Goal: Complete application form

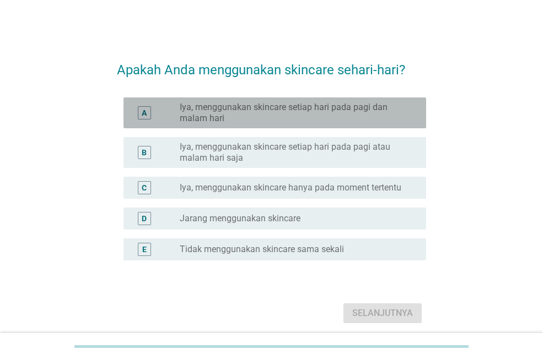
click at [287, 107] on label "Iya, menggunakan skincare setiap hari pada pagi dan malam hari" at bounding box center [294, 113] width 229 height 22
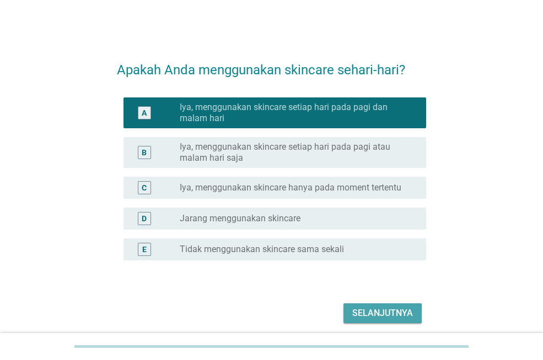
click at [388, 313] on div "Selanjutnya" at bounding box center [382, 313] width 61 height 13
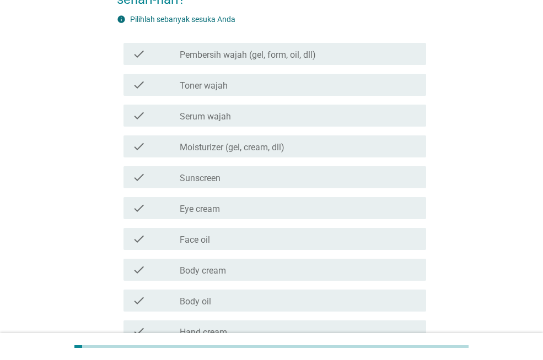
scroll to position [110, 0]
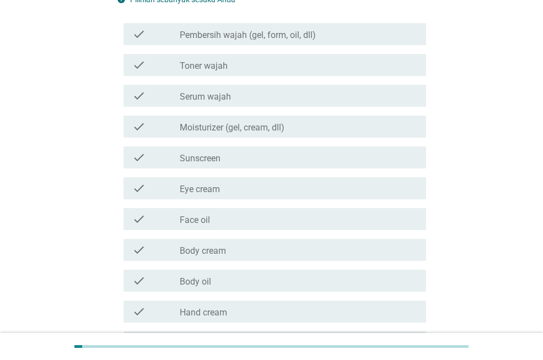
click at [261, 154] on div "check_box_outline_blank Sunscreen" at bounding box center [298, 157] width 237 height 13
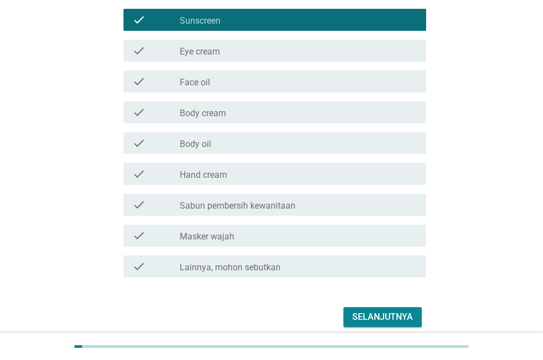
scroll to position [276, 0]
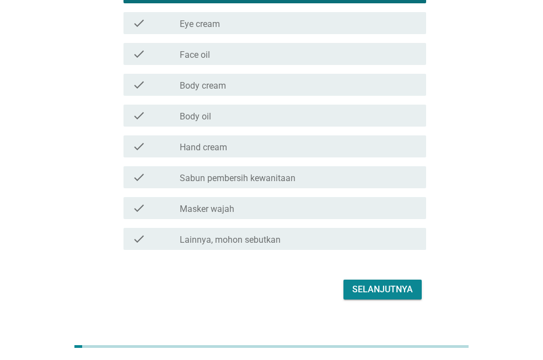
click at [260, 158] on div "check check_box_outline_blank Hand cream" at bounding box center [271, 146] width 309 height 31
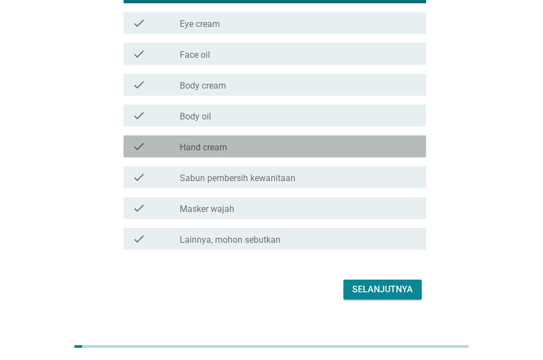
click at [259, 150] on div "check_box_outline_blank Hand cream" at bounding box center [298, 146] width 237 height 13
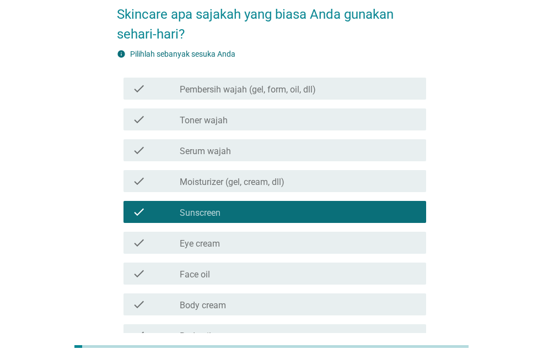
scroll to position [55, 0]
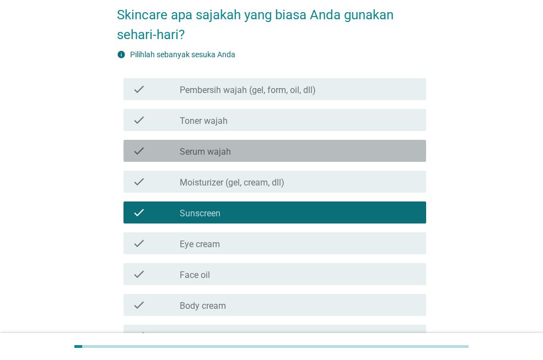
click at [255, 147] on div "check_box_outline_blank Serum wajah" at bounding box center [298, 150] width 237 height 13
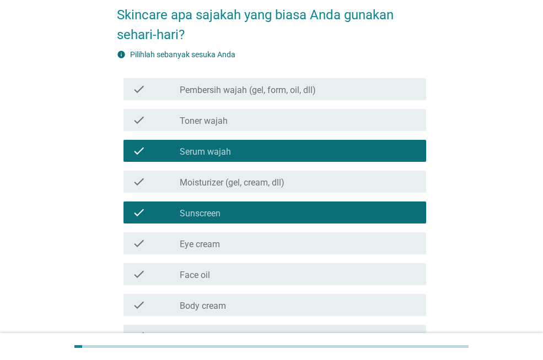
click at [245, 182] on label "Moisturizer (gel, cream, dll)" at bounding box center [232, 182] width 105 height 11
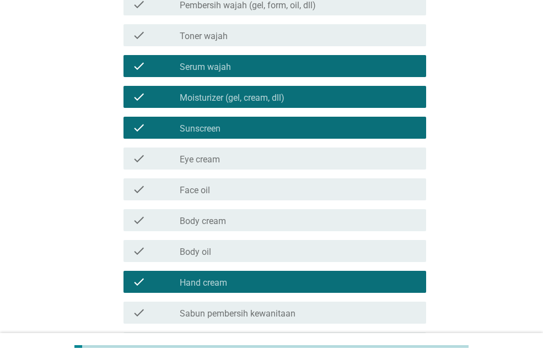
scroll to position [165, 0]
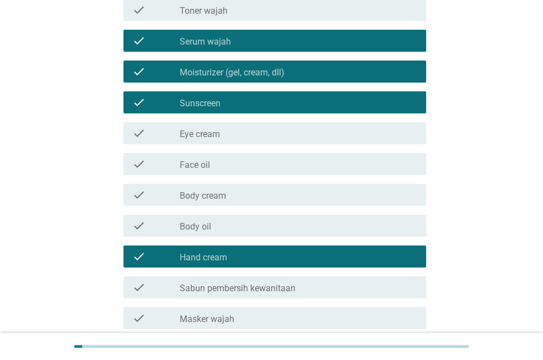
click at [236, 195] on div "check_box_outline_blank Body cream" at bounding box center [298, 194] width 237 height 13
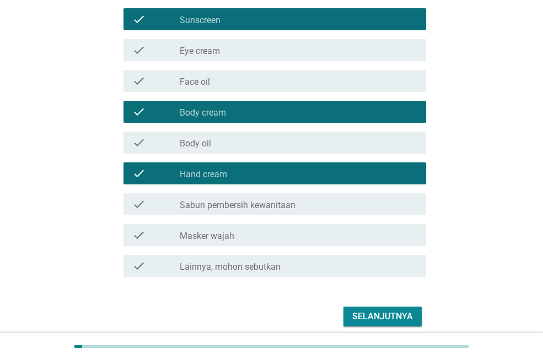
scroll to position [276, 0]
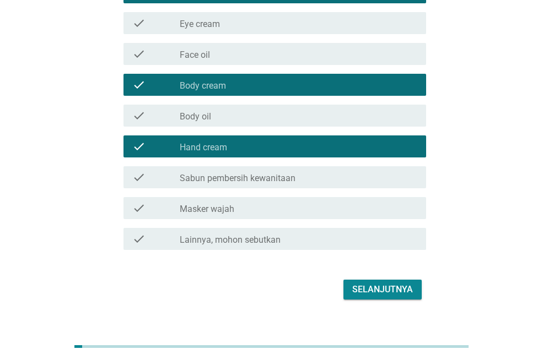
click at [234, 151] on div "check_box_outline_blank Hand cream" at bounding box center [298, 146] width 237 height 13
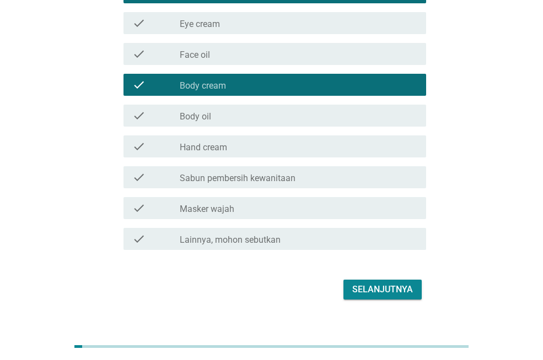
click at [358, 282] on button "Selanjutnya" at bounding box center [382, 290] width 78 height 20
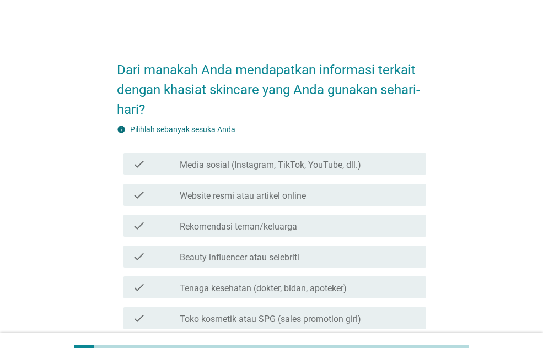
click at [298, 166] on label "Media sosial (Instagram, TikTok, YouTube, dll.)" at bounding box center [270, 165] width 181 height 11
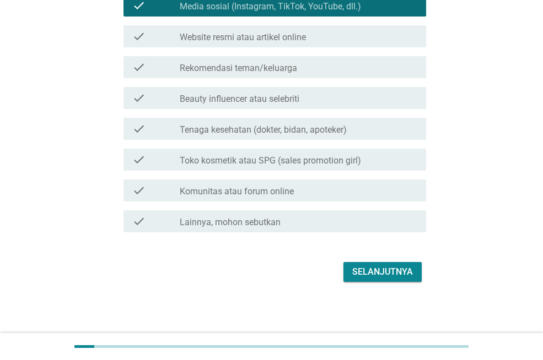
scroll to position [159, 0]
click at [297, 166] on div "check check_box_outline_blank Toko kosmetik atau SPG (sales promotion girl)" at bounding box center [274, 159] width 303 height 22
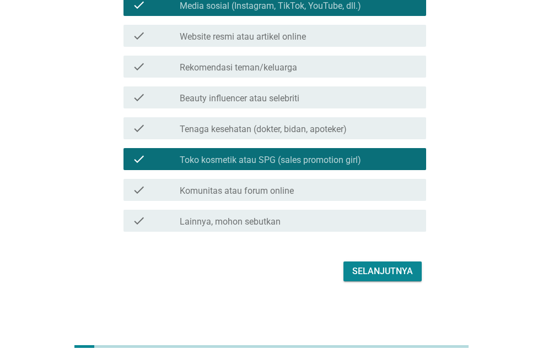
click at [377, 270] on div "Selanjutnya" at bounding box center [382, 271] width 61 height 13
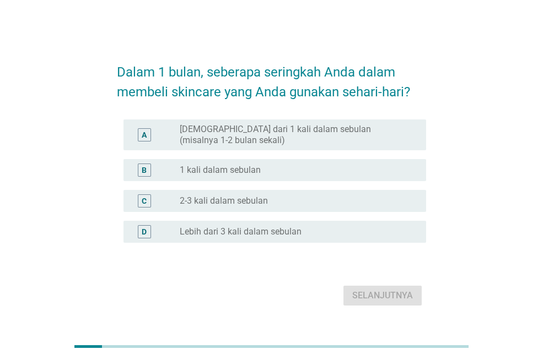
click at [333, 199] on div "radio_button_unchecked 2-3 kali dalam sebulan" at bounding box center [294, 201] width 229 height 11
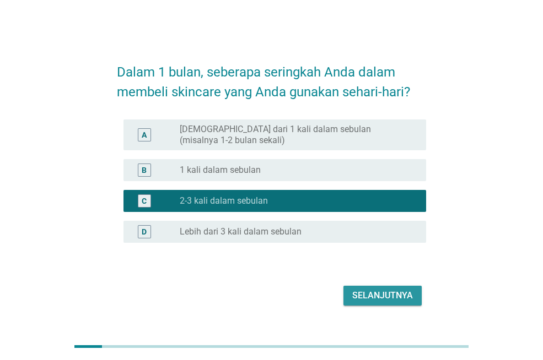
click at [375, 290] on div "Selanjutnya" at bounding box center [382, 295] width 61 height 13
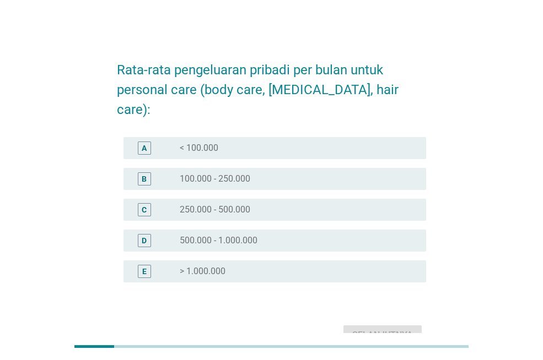
click at [325, 174] on div "radio_button_unchecked 100.000 - 250.000" at bounding box center [294, 179] width 229 height 11
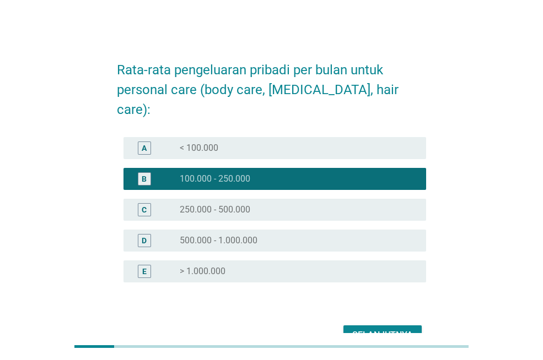
click at [372, 329] on div "Selanjutnya" at bounding box center [382, 335] width 61 height 13
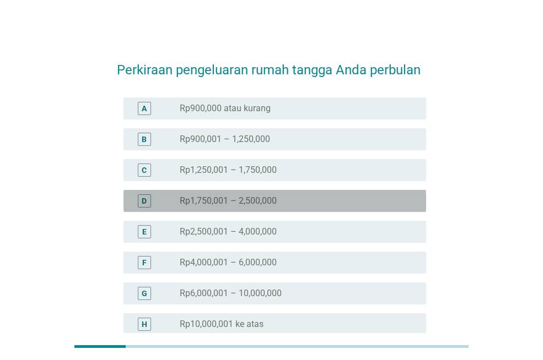
click at [289, 205] on div "radio_button_unchecked Rp1,750,001 – 2,500,000" at bounding box center [294, 201] width 229 height 11
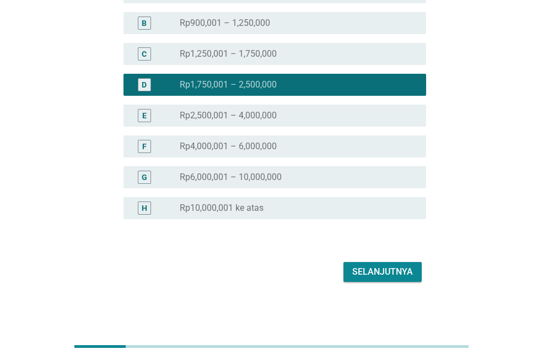
scroll to position [117, 0]
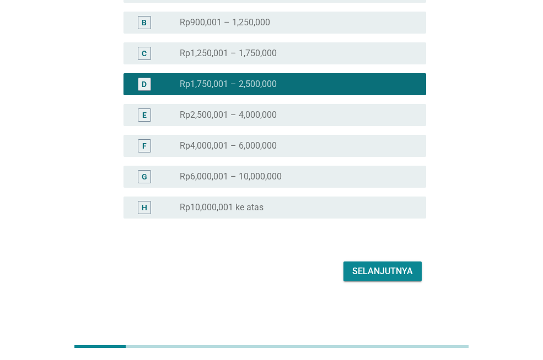
click at [368, 269] on div "Selanjutnya" at bounding box center [382, 271] width 61 height 13
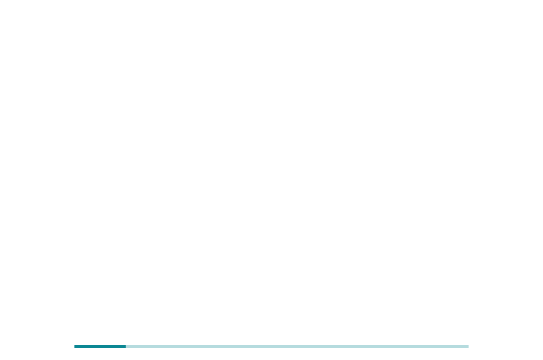
scroll to position [0, 0]
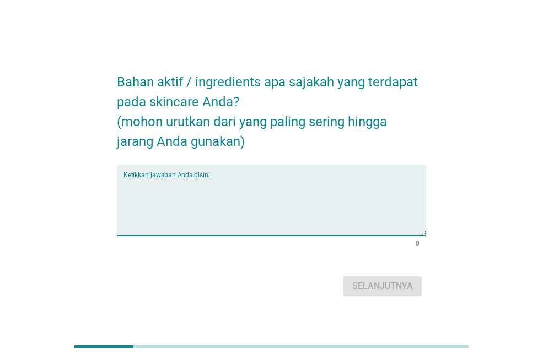
click at [319, 184] on textarea "Ketikkan jawaban Anda disini." at bounding box center [274, 207] width 303 height 58
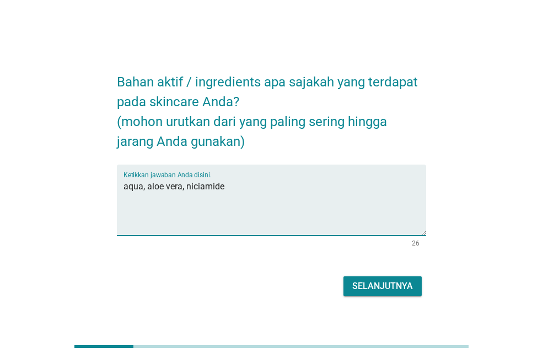
type textarea "aqua, aloe vera, niciamide"
click at [382, 285] on div "Selanjutnya" at bounding box center [382, 286] width 61 height 13
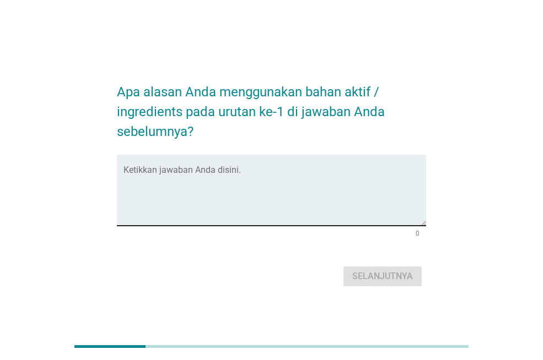
click at [340, 184] on textarea "Ketikkan jawaban Anda disini." at bounding box center [274, 197] width 303 height 58
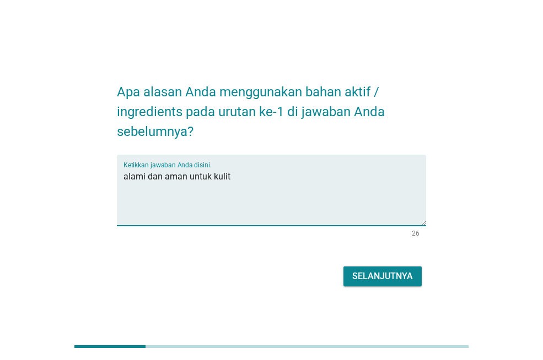
type textarea "alami dan aman untuk kulit"
click at [382, 276] on div "Selanjutnya" at bounding box center [382, 276] width 61 height 13
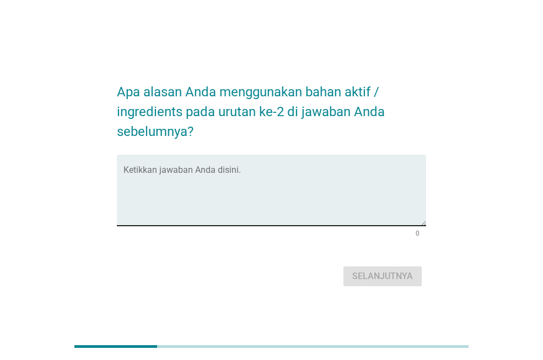
click at [349, 195] on textarea "Ketikkan jawaban Anda disini." at bounding box center [274, 197] width 303 height 58
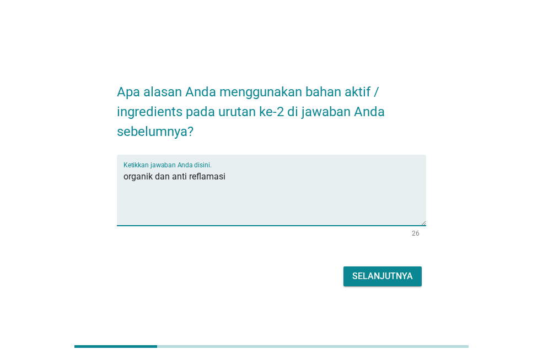
type textarea "organik dan anti reflamasi"
click at [377, 271] on div "Selanjutnya" at bounding box center [382, 276] width 61 height 13
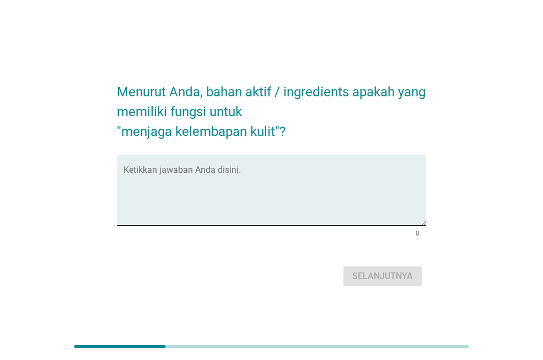
click at [336, 195] on textarea "Ketikkan jawaban Anda disini." at bounding box center [274, 197] width 303 height 58
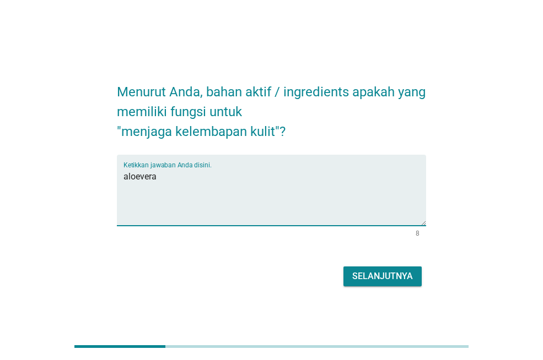
type textarea "aloevera"
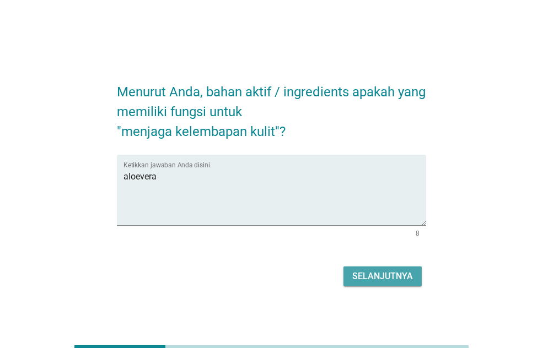
click at [396, 275] on div "Selanjutnya" at bounding box center [382, 276] width 61 height 13
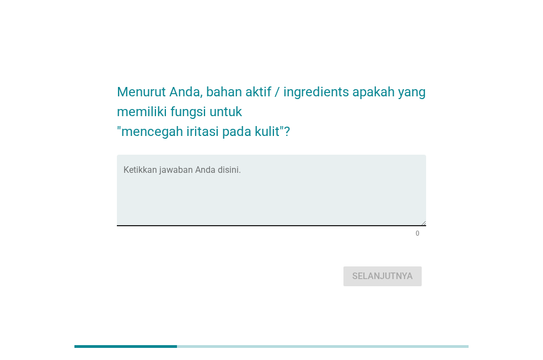
click at [320, 180] on textarea "Ketikkan jawaban Anda disini." at bounding box center [274, 197] width 303 height 58
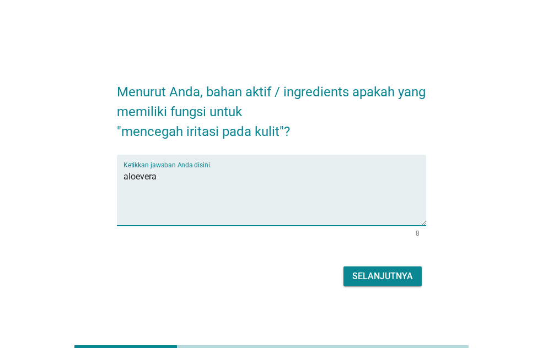
type textarea "aloevera"
click at [379, 275] on div "Selanjutnya" at bounding box center [382, 276] width 61 height 13
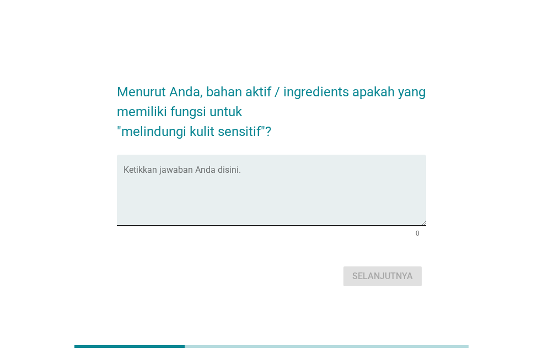
click at [338, 179] on textarea "Ketikkan jawaban Anda disini." at bounding box center [274, 197] width 303 height 58
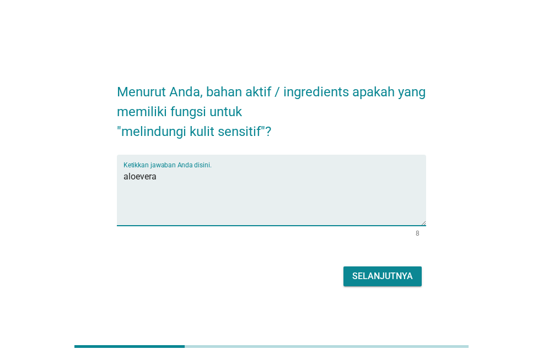
type textarea "aloevera"
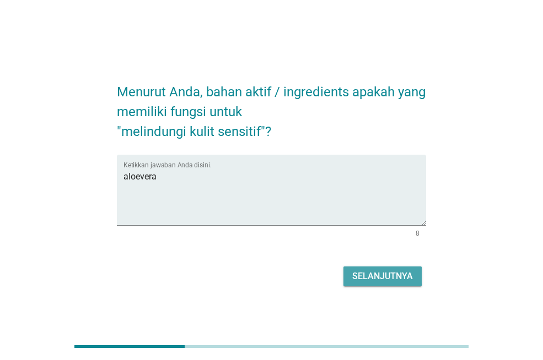
click at [389, 282] on div "Selanjutnya" at bounding box center [382, 276] width 61 height 13
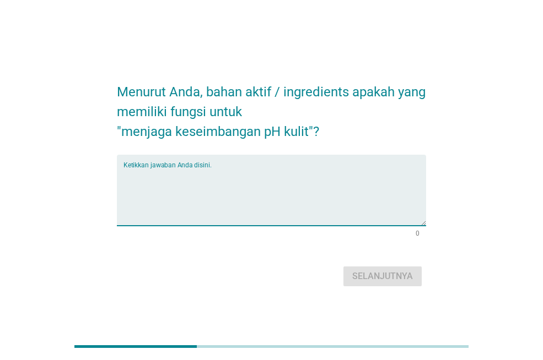
click at [263, 170] on textarea "Ketikkan jawaban Anda disini." at bounding box center [274, 197] width 303 height 58
type textarea "aqua"
click at [360, 269] on button "Selanjutnya" at bounding box center [382, 277] width 78 height 20
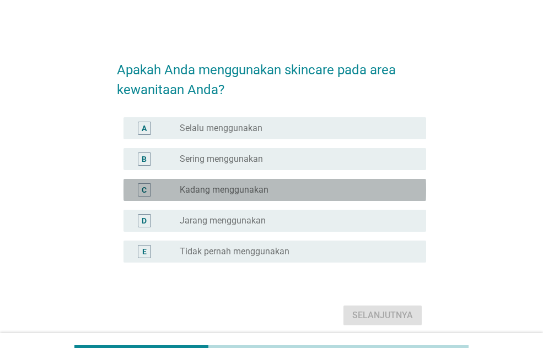
click at [283, 183] on div "radio_button_unchecked Kadang menggunakan" at bounding box center [298, 189] width 237 height 13
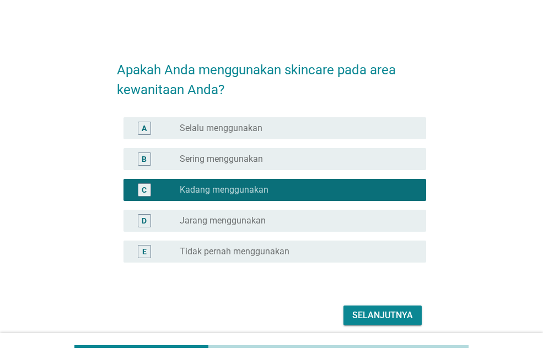
click at [365, 311] on div "Selanjutnya" at bounding box center [382, 315] width 61 height 13
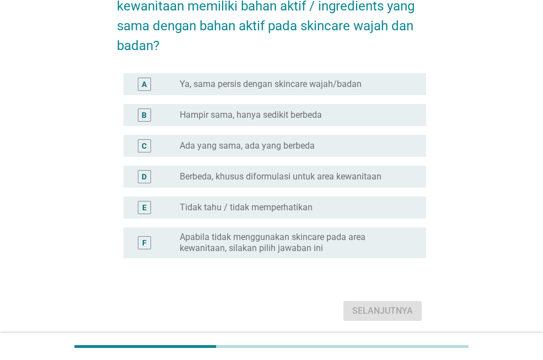
scroll to position [110, 0]
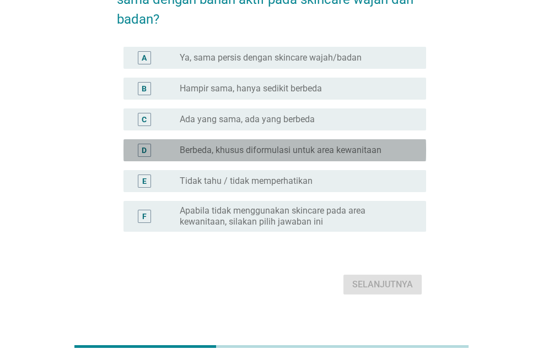
click at [287, 145] on label "Berbeda, khusus diformulasi untuk area kewanitaan" at bounding box center [281, 150] width 202 height 11
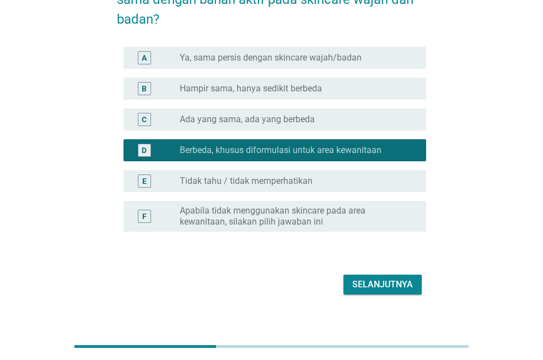
click at [398, 286] on div "Selanjutnya" at bounding box center [382, 284] width 61 height 13
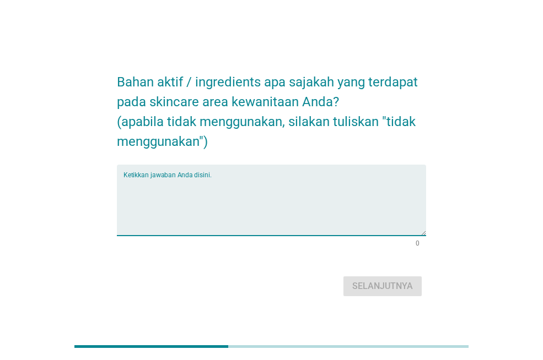
click at [306, 197] on textarea "Ketikkan jawaban Anda disini." at bounding box center [274, 207] width 303 height 58
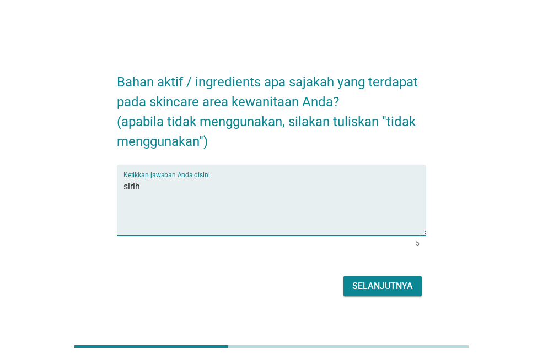
type textarea "sirih"
click at [365, 280] on div "Selanjutnya" at bounding box center [382, 286] width 61 height 13
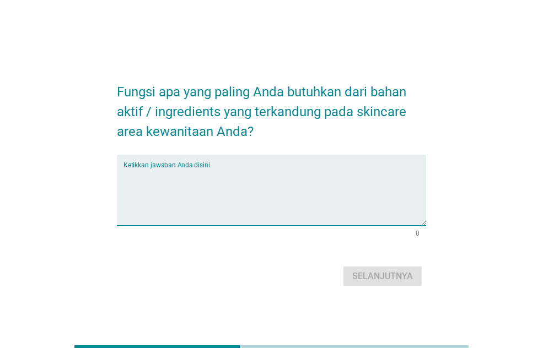
click at [284, 182] on textarea "Ketikkan jawaban Anda disini." at bounding box center [274, 197] width 303 height 58
type textarea "m"
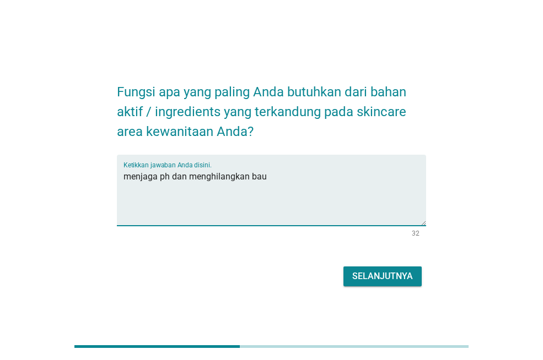
type textarea "menjaga ph dan menghilangkan bau"
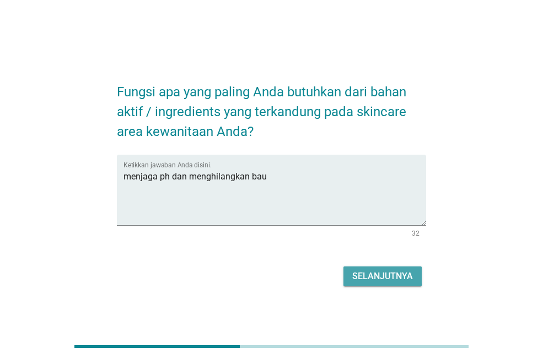
click at [408, 271] on div "Selanjutnya" at bounding box center [382, 276] width 61 height 13
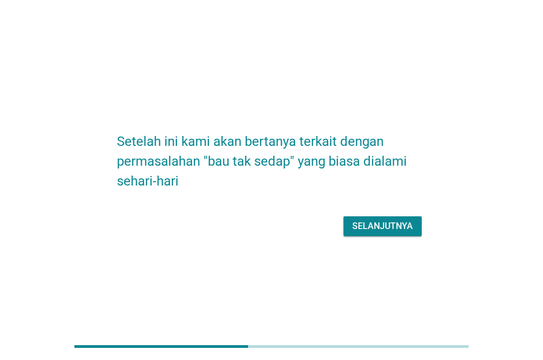
click at [390, 233] on button "Selanjutnya" at bounding box center [382, 227] width 78 height 20
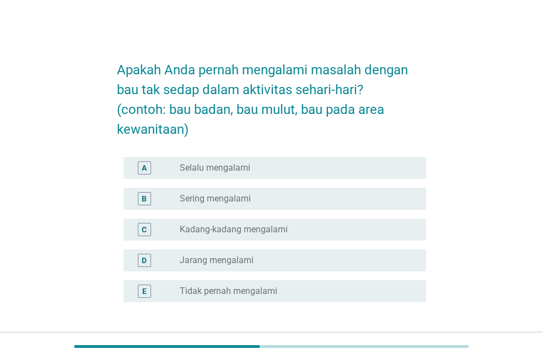
click at [276, 224] on label "Kadang-kadang mengalami" at bounding box center [234, 229] width 108 height 11
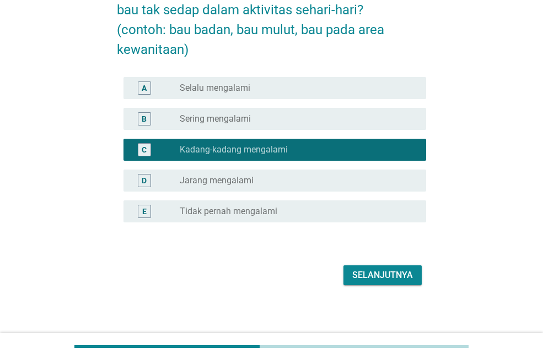
scroll to position [84, 0]
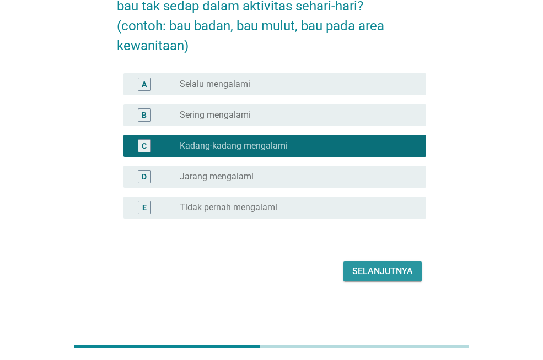
click at [404, 268] on div "Selanjutnya" at bounding box center [382, 271] width 61 height 13
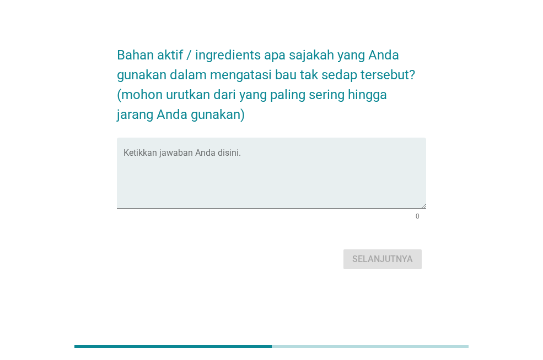
scroll to position [0, 0]
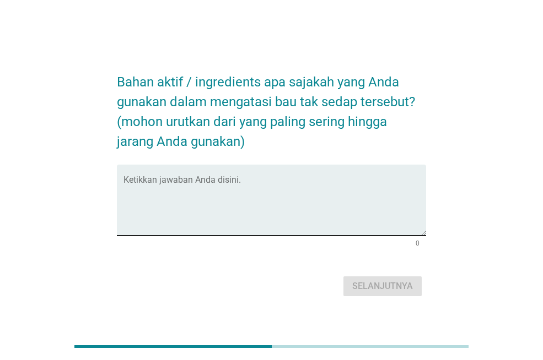
click at [339, 201] on textarea "Ketikkan jawaban Anda disini." at bounding box center [274, 207] width 303 height 58
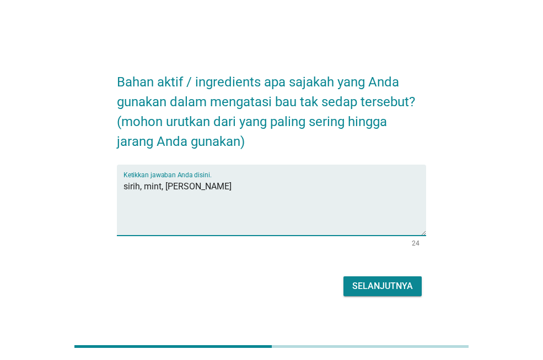
type textarea "sirih, mint, [PERSON_NAME]"
click at [385, 293] on button "Selanjutnya" at bounding box center [382, 287] width 78 height 20
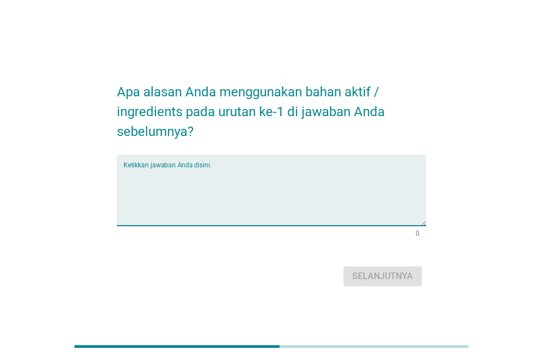
click at [345, 187] on textarea "Ketikkan jawaban Anda disini." at bounding box center [274, 197] width 303 height 58
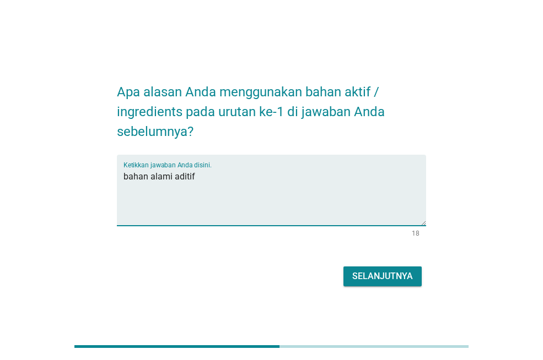
type textarea "bahan alami aditif"
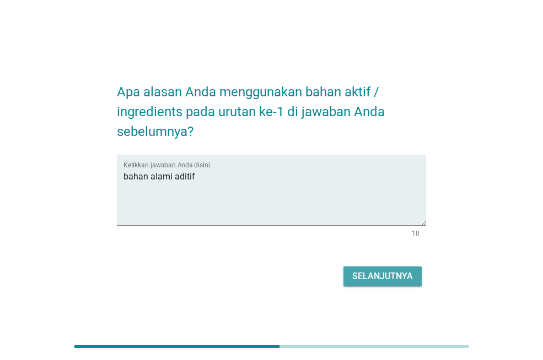
click at [382, 277] on div "Selanjutnya" at bounding box center [382, 276] width 61 height 13
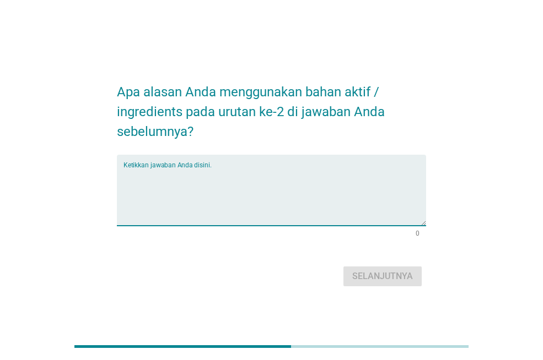
click at [331, 188] on textarea "Ketikkan jawaban Anda disini." at bounding box center [274, 197] width 303 height 58
type textarea "b"
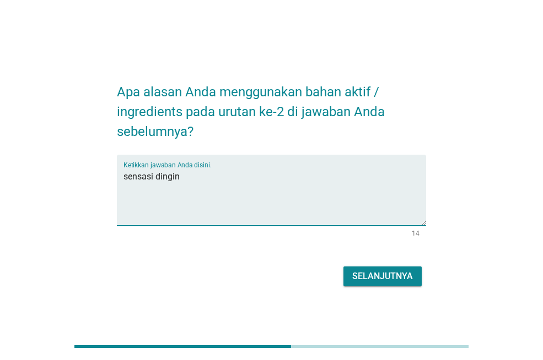
type textarea "sensasi dingin"
click at [390, 272] on div "Selanjutnya" at bounding box center [382, 276] width 61 height 13
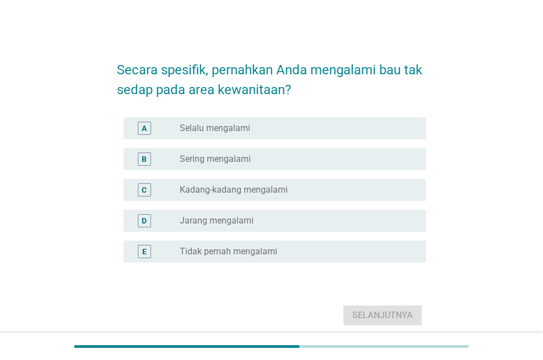
click at [277, 161] on div "radio_button_unchecked Sering mengalami" at bounding box center [294, 159] width 229 height 11
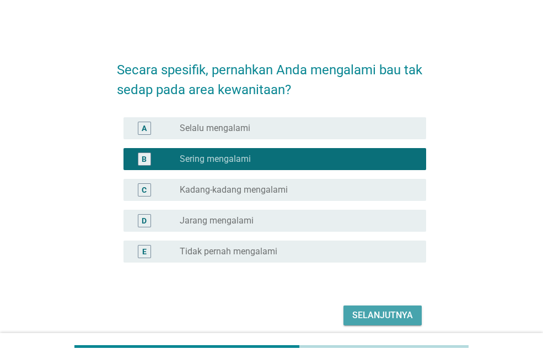
click at [361, 315] on div "Selanjutnya" at bounding box center [382, 315] width 61 height 13
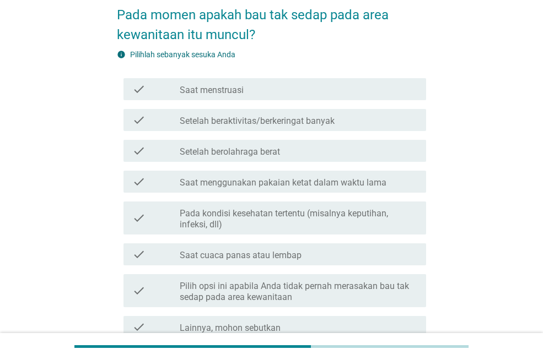
scroll to position [110, 0]
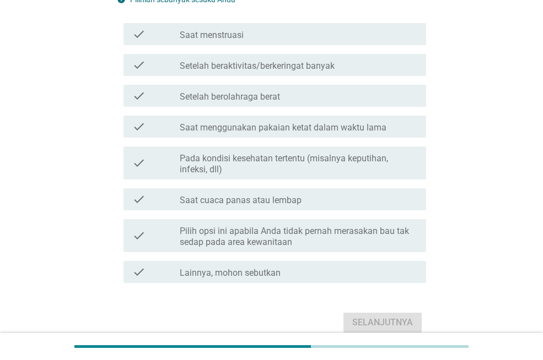
click at [301, 161] on label "Pada kondisi kesehatan tertentu (misalnya keputihan, infeksi, dll)" at bounding box center [298, 164] width 237 height 22
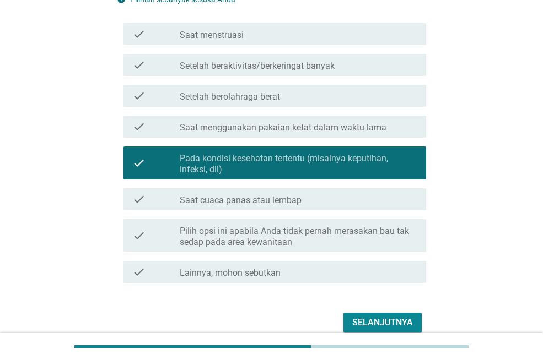
click at [292, 30] on div "check_box_outline_blank Saat menstruasi" at bounding box center [298, 34] width 237 height 13
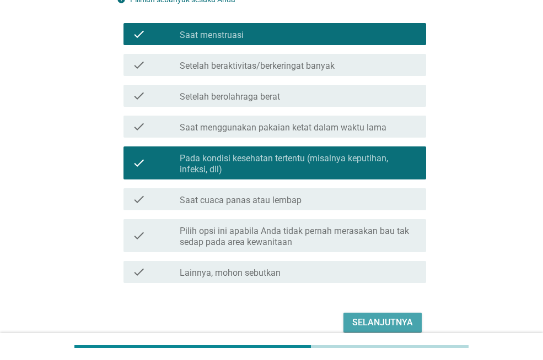
click at [372, 320] on div "Selanjutnya" at bounding box center [382, 322] width 61 height 13
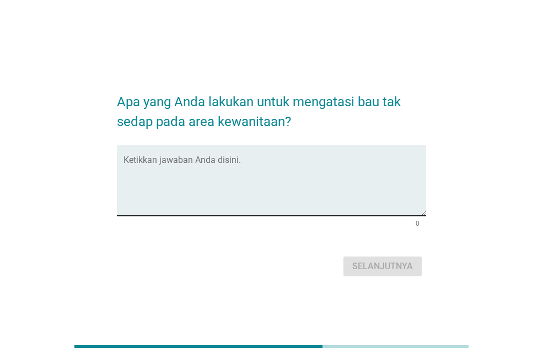
click at [333, 169] on textarea "Ketikkan jawaban Anda disini." at bounding box center [274, 187] width 303 height 58
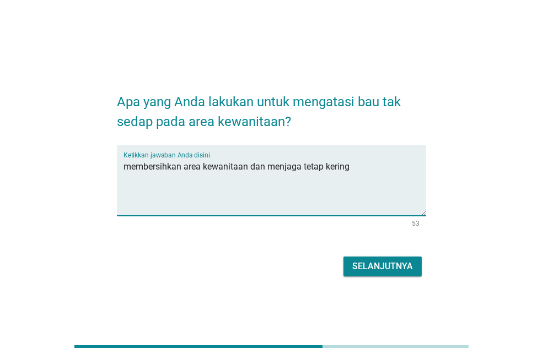
type textarea "membersihkan area kewanitaan dan menjaga tetap kering"
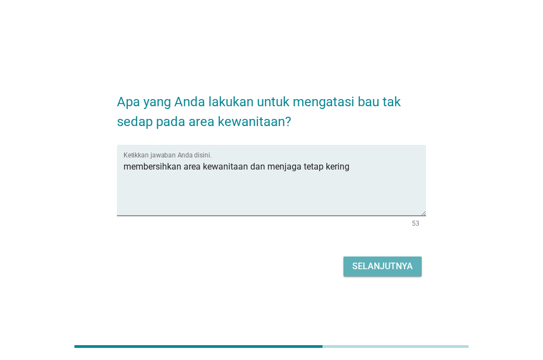
click at [380, 260] on button "Selanjutnya" at bounding box center [382, 267] width 78 height 20
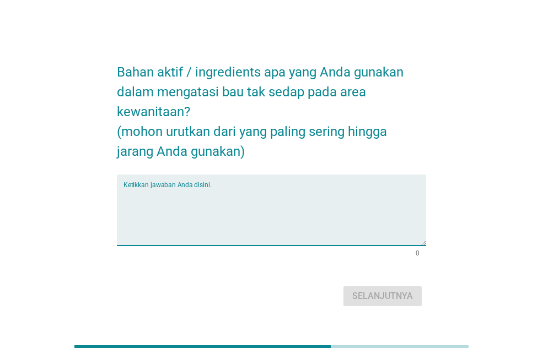
click at [327, 208] on textarea "Ketikkan jawaban Anda disini." at bounding box center [274, 217] width 303 height 58
click at [227, 213] on textarea "Ketikkan jawaban Anda disini." at bounding box center [274, 217] width 303 height 58
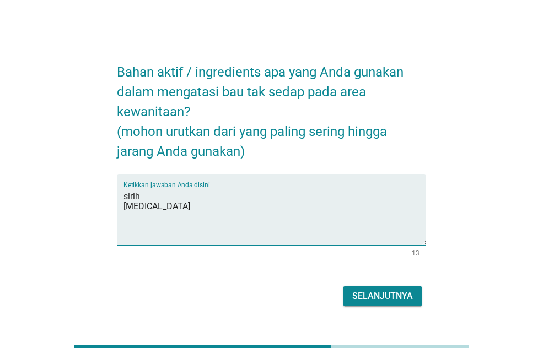
type textarea "sirih [MEDICAL_DATA]"
click at [380, 294] on div "Selanjutnya" at bounding box center [382, 296] width 61 height 13
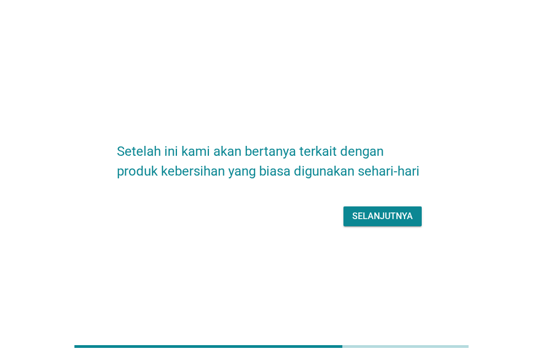
click at [391, 215] on div "Selanjutnya" at bounding box center [382, 216] width 61 height 13
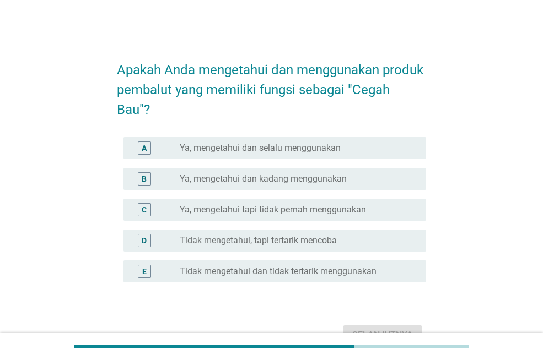
click at [348, 176] on div "radio_button_unchecked Ya, mengetahui dan kadang menggunakan" at bounding box center [294, 179] width 229 height 11
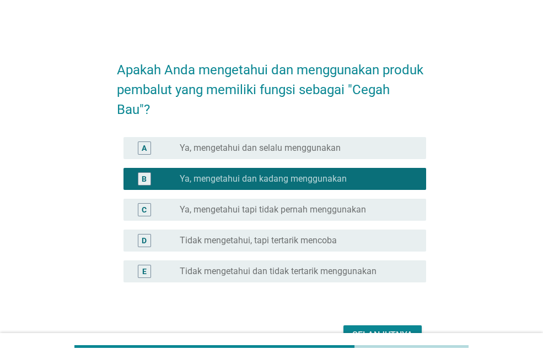
click at [383, 327] on button "Selanjutnya" at bounding box center [382, 336] width 78 height 20
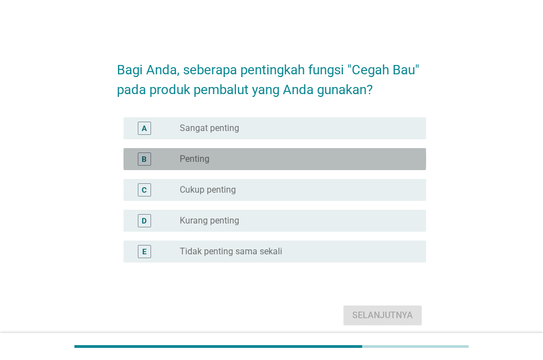
click at [401, 158] on div "radio_button_unchecked Penting" at bounding box center [294, 159] width 229 height 11
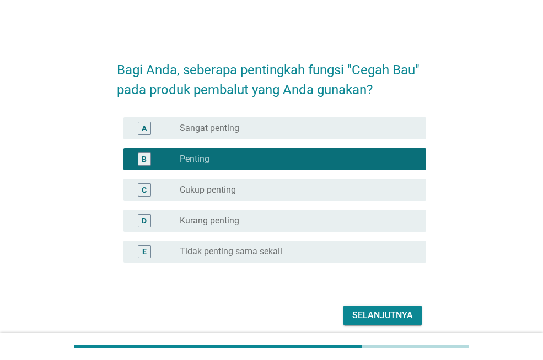
click at [368, 319] on div "Selanjutnya" at bounding box center [382, 315] width 61 height 13
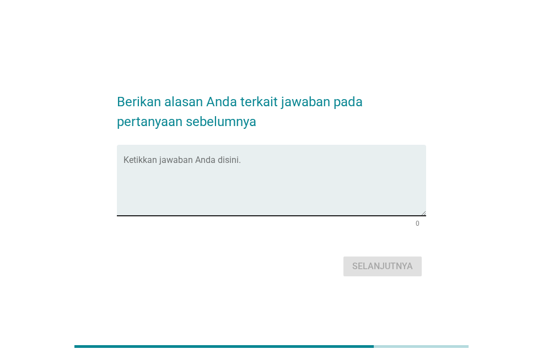
click at [358, 157] on div "Ketikkan jawaban Anda disini." at bounding box center [274, 180] width 303 height 71
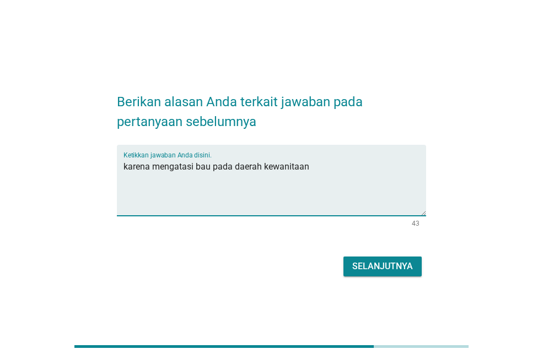
type textarea "karena mengatasi bau pada daerah kewanitaan"
click at [376, 267] on div "Selanjutnya" at bounding box center [382, 266] width 61 height 13
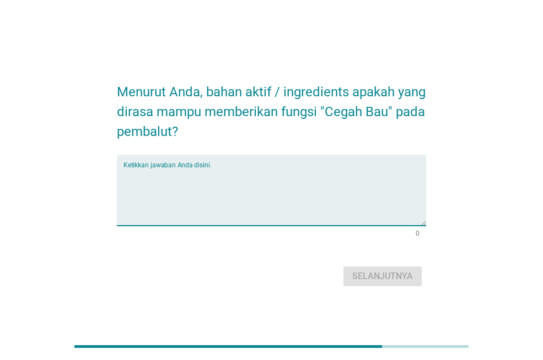
click at [335, 182] on textarea "Ketikkan jawaban Anda disini." at bounding box center [274, 197] width 303 height 58
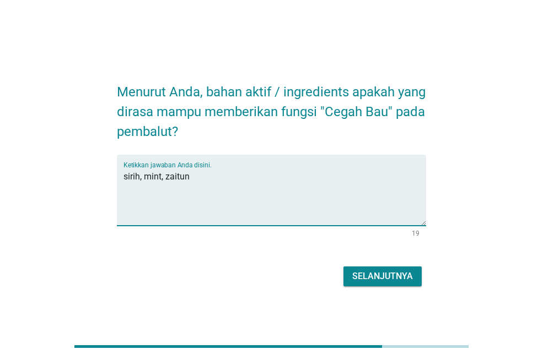
type textarea "sirih, mint, zaitun"
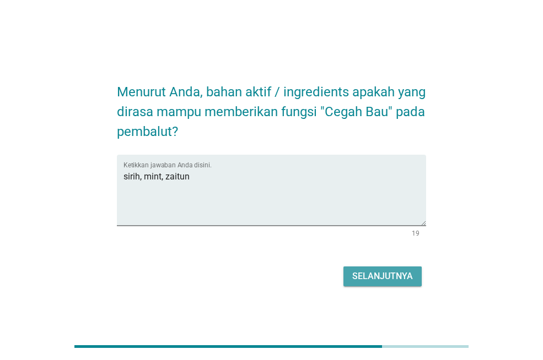
click at [374, 279] on div "Selanjutnya" at bounding box center [382, 276] width 61 height 13
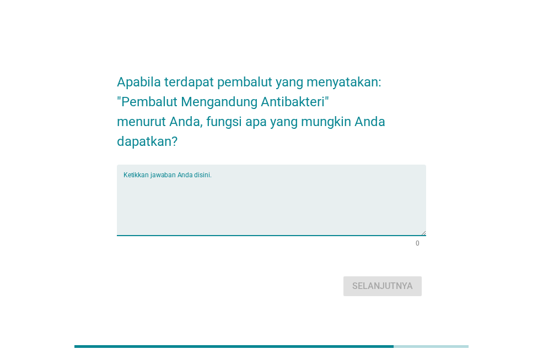
click at [348, 203] on textarea "Ketikkan jawaban Anda disini." at bounding box center [274, 207] width 303 height 58
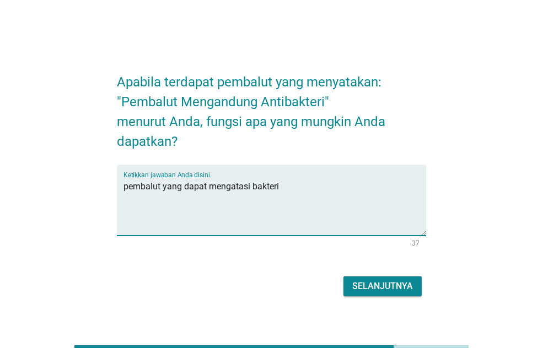
type textarea "pembalut yang dapat mengatasi bakteri"
click at [392, 291] on div "Selanjutnya" at bounding box center [382, 286] width 61 height 13
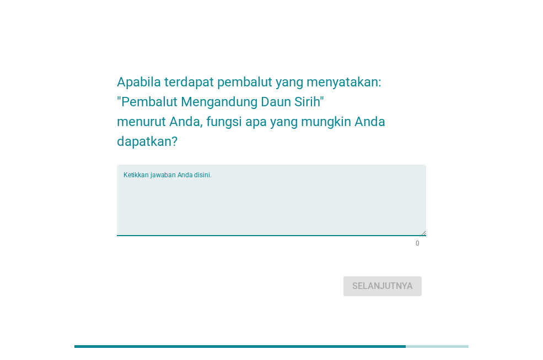
click at [358, 193] on textarea "Ketikkan jawaban Anda disini." at bounding box center [274, 207] width 303 height 58
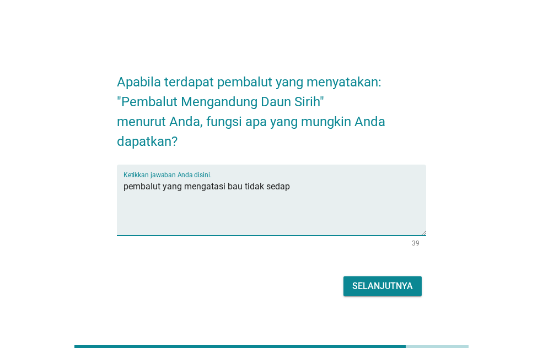
type textarea "pembalut yang mengatasi bau tidak sedap"
click at [395, 287] on div "Selanjutnya" at bounding box center [382, 286] width 61 height 13
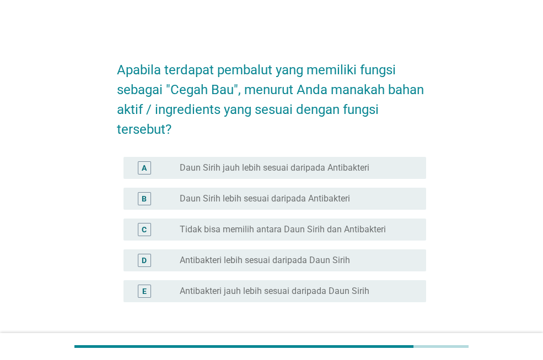
click at [319, 199] on label "Daun Sirih lebih sesuai daripada Antibakteri" at bounding box center [265, 198] width 170 height 11
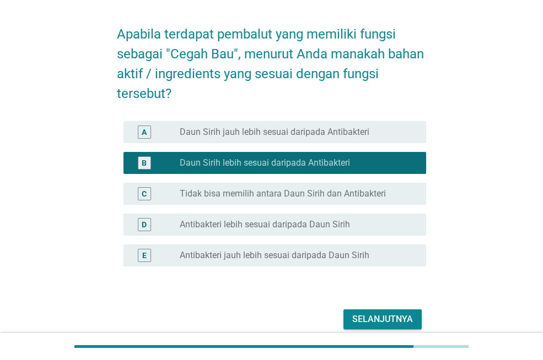
scroll to position [55, 0]
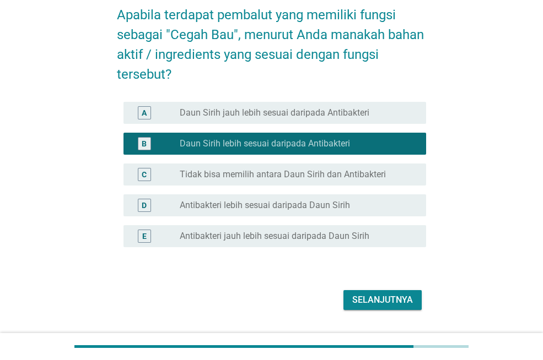
click at [404, 306] on div "Selanjutnya" at bounding box center [382, 300] width 61 height 13
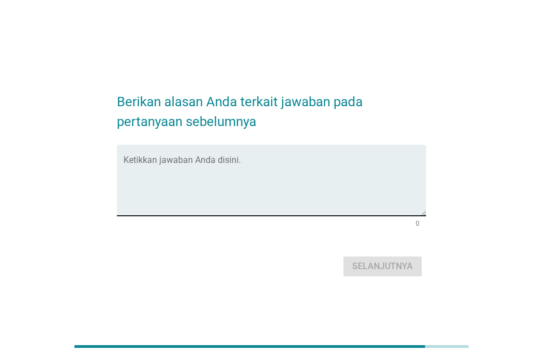
click at [337, 183] on textarea "Ketikkan jawaban Anda disini." at bounding box center [274, 187] width 303 height 58
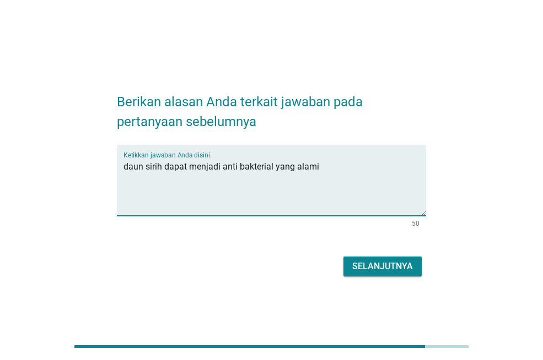
type textarea "daun sirih dapat menjadi anti bakterial yang alami"
click at [363, 259] on button "Selanjutnya" at bounding box center [382, 267] width 78 height 20
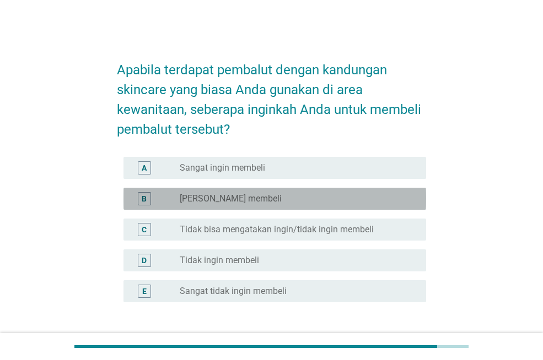
drag, startPoint x: 343, startPoint y: 203, endPoint x: 361, endPoint y: 231, distance: 33.0
click at [343, 203] on div "radio_button_unchecked Ingin membeli" at bounding box center [294, 198] width 229 height 11
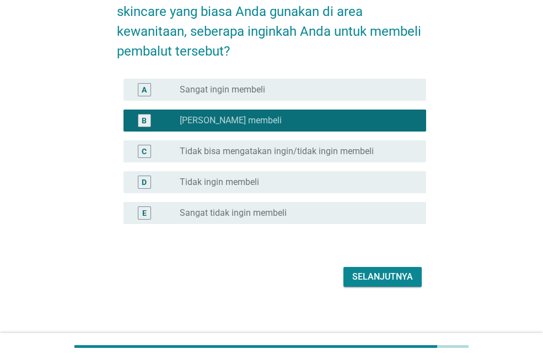
scroll to position [84, 0]
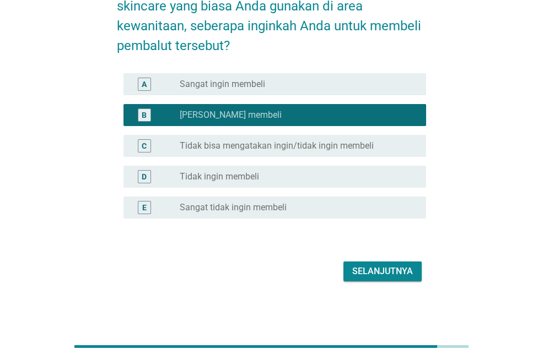
click at [393, 277] on div "Selanjutnya" at bounding box center [382, 271] width 61 height 13
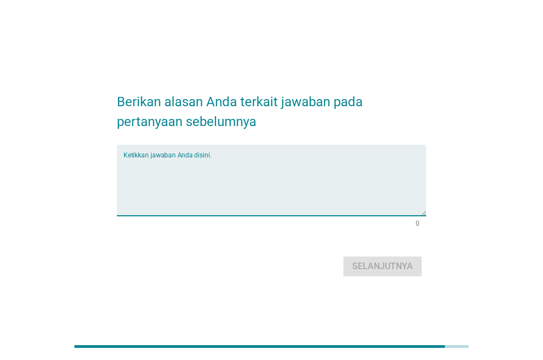
click at [330, 174] on textarea "Ketikkan jawaban Anda disini." at bounding box center [274, 187] width 303 height 58
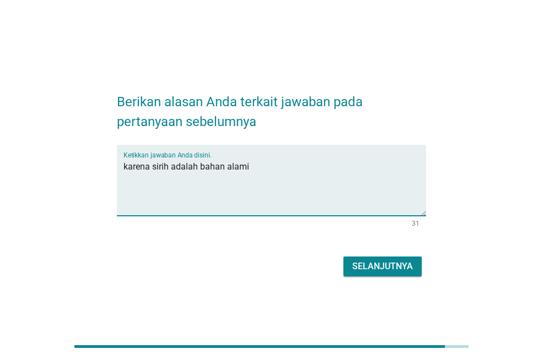
type textarea "karena sirih adalah bahan alami"
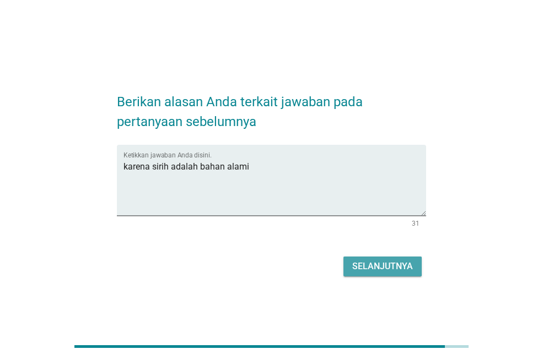
click at [394, 268] on div "Selanjutnya" at bounding box center [382, 266] width 61 height 13
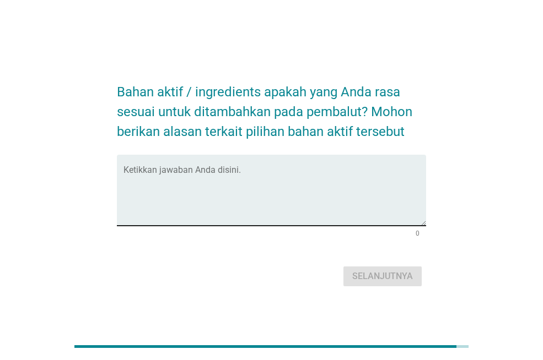
click at [329, 179] on textarea "Ketikkan jawaban Anda disini." at bounding box center [274, 197] width 303 height 58
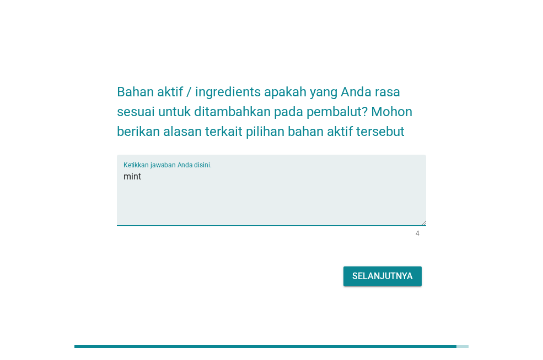
type textarea "mint"
click at [409, 279] on div "Selanjutnya" at bounding box center [382, 276] width 61 height 13
